Goal: Information Seeking & Learning: Learn about a topic

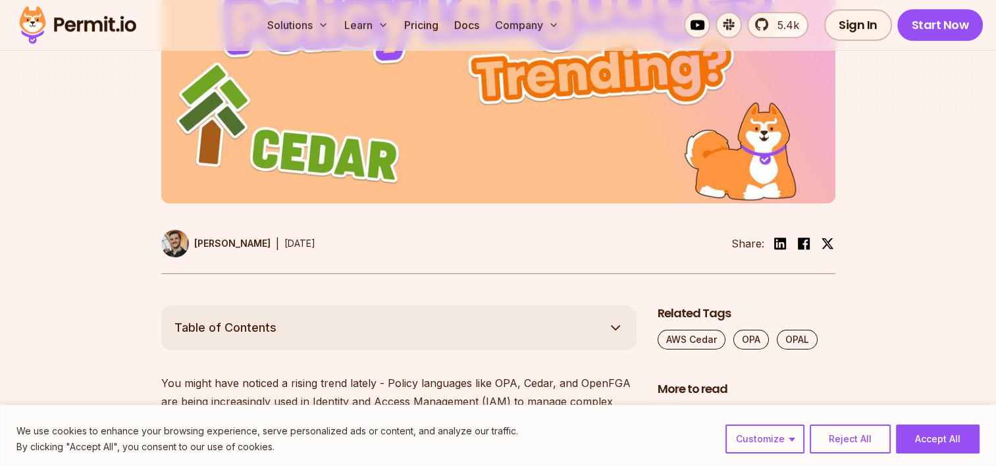
scroll to position [475, 0]
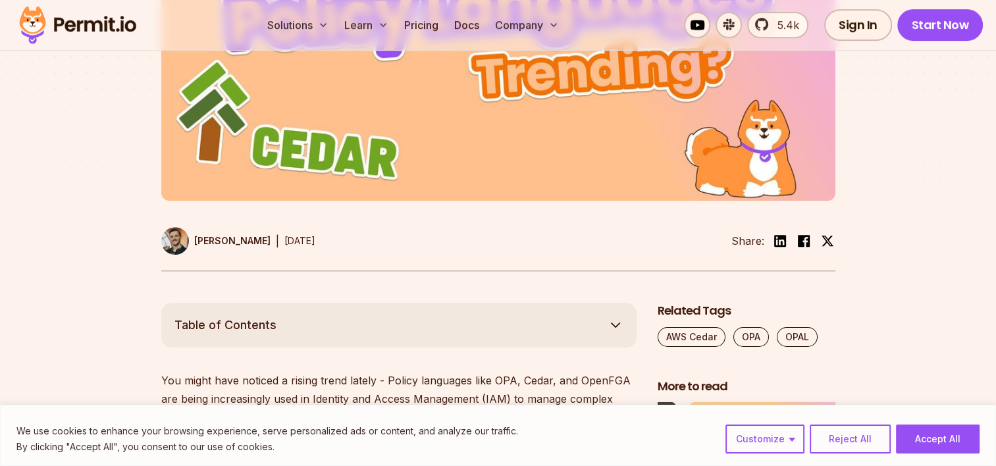
click at [307, 13] on button "Solutions" at bounding box center [298, 25] width 72 height 26
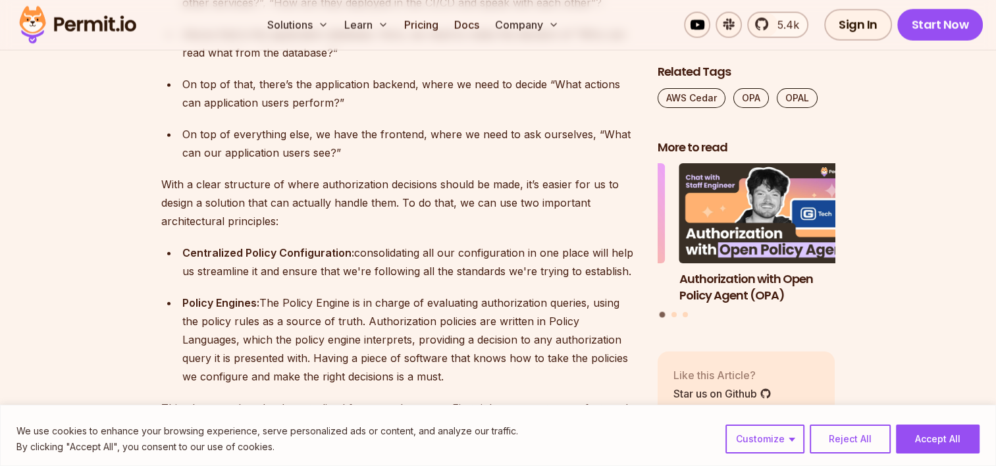
scroll to position [3050, 0]
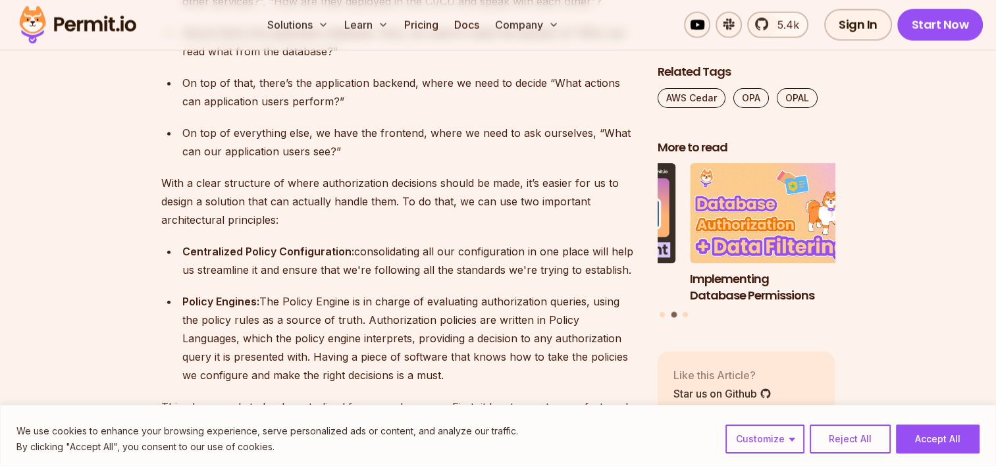
click at [908, 457] on div "We use cookies to enhance your browsing experience, serve personalized ads or c…" at bounding box center [498, 435] width 996 height 61
click at [925, 435] on button "Accept All" at bounding box center [938, 438] width 84 height 29
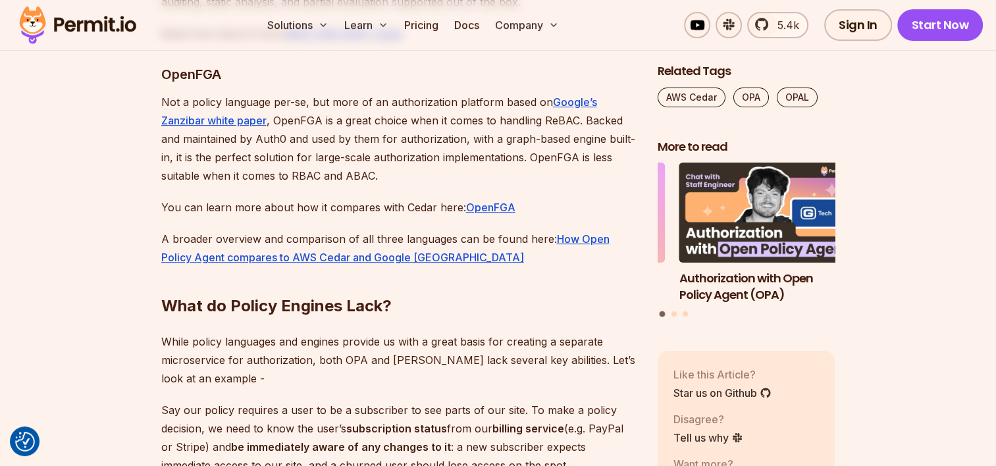
scroll to position [5420, 0]
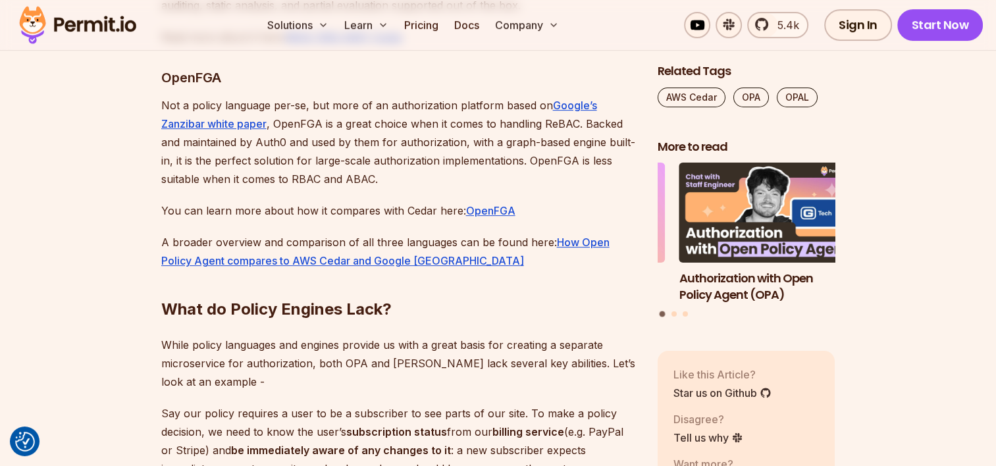
click at [590, 267] on link "How Open Policy Agent compares to AWS Cedar and Google Zanzibar" at bounding box center [385, 252] width 448 height 32
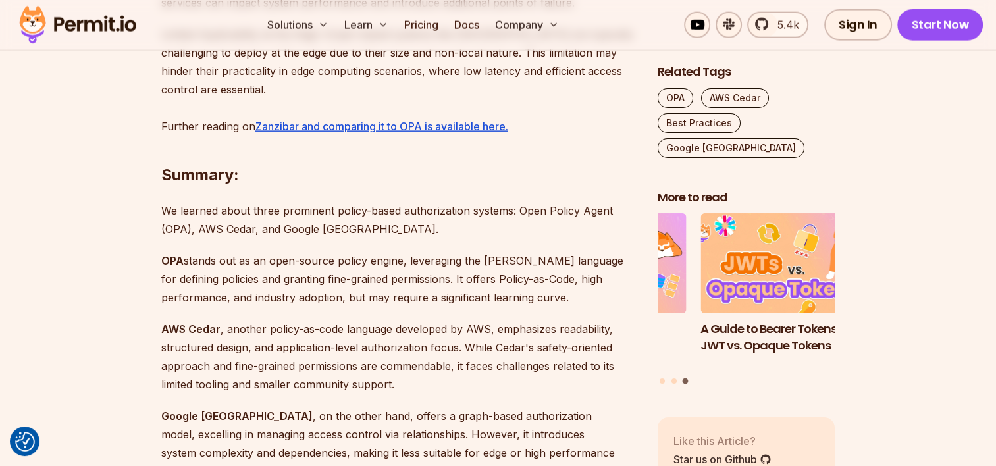
scroll to position [3071, 0]
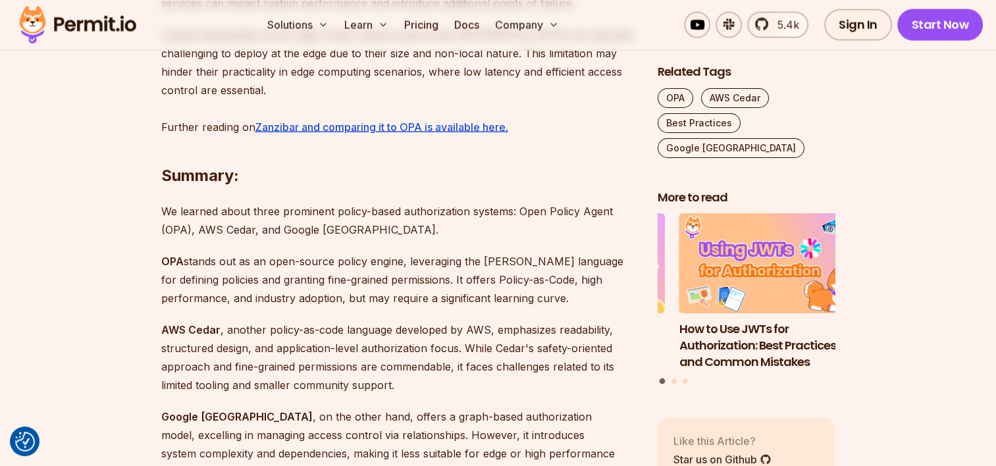
click at [468, 120] on u "Zanzibar and comparing it to OPA is available here." at bounding box center [381, 126] width 253 height 13
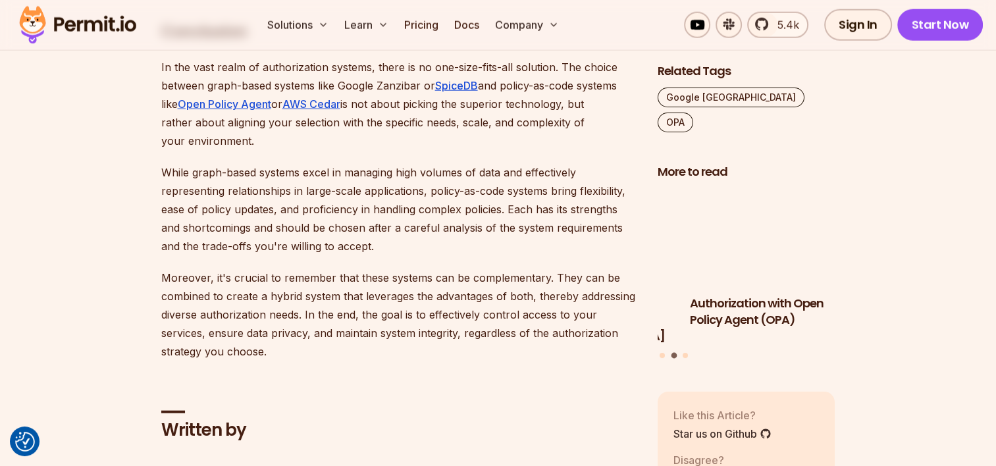
scroll to position [3142, 0]
